Goal: Information Seeking & Learning: Learn about a topic

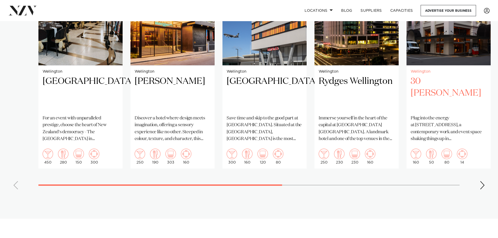
scroll to position [418, 0]
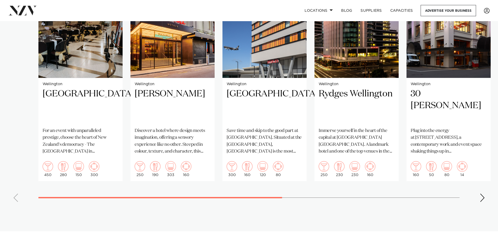
click at [483, 194] on div "Next slide" at bounding box center [482, 198] width 5 height 8
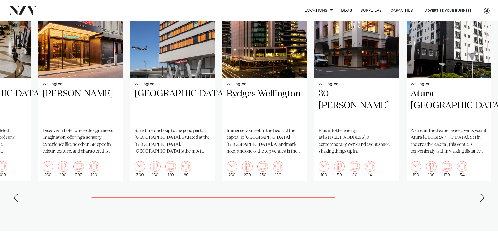
click at [483, 194] on div "Next slide" at bounding box center [482, 198] width 5 height 8
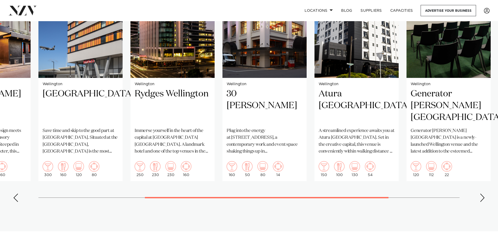
click at [483, 194] on div "Next slide" at bounding box center [482, 198] width 5 height 8
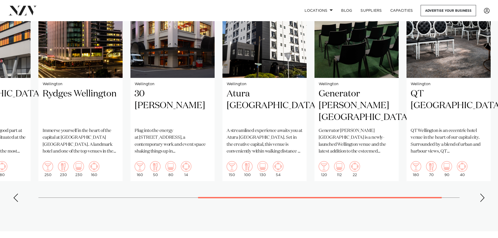
click at [483, 194] on div "Next slide" at bounding box center [482, 198] width 5 height 8
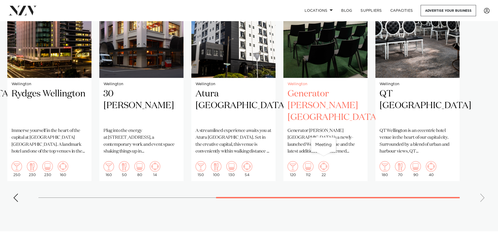
click at [326, 161] on img "7 / 8" at bounding box center [323, 166] width 10 height 10
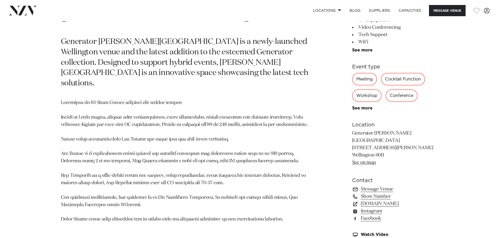
scroll to position [314, 0]
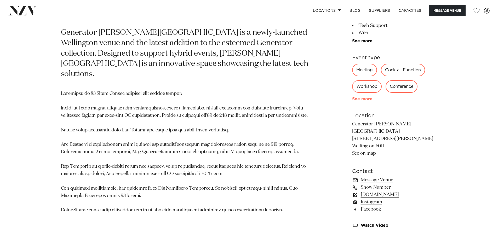
click at [357, 98] on link "See more" at bounding box center [372, 99] width 41 height 4
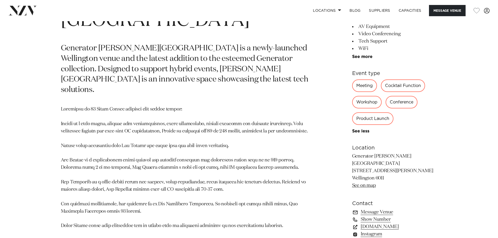
scroll to position [288, 0]
